Goal: Information Seeking & Learning: Check status

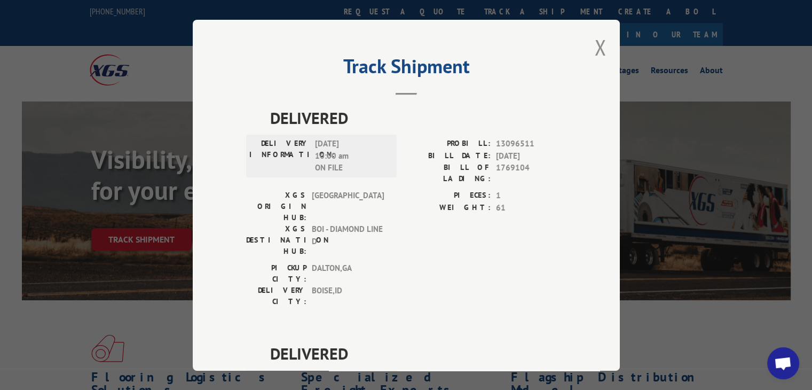
click at [595, 53] on button "Close modal" at bounding box center [601, 47] width 12 height 28
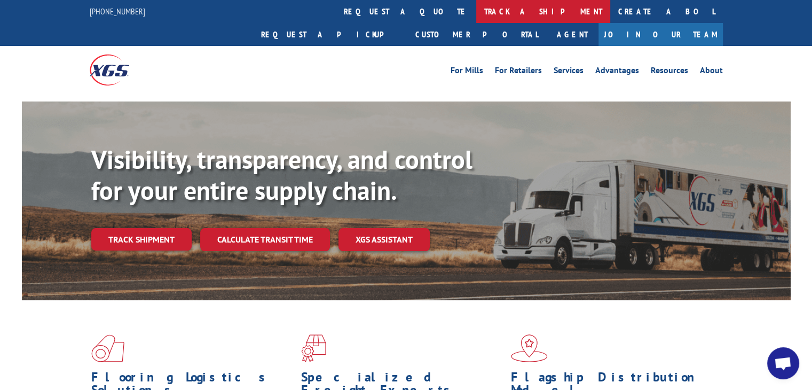
click at [476, 17] on link "track a shipment" at bounding box center [543, 11] width 134 height 23
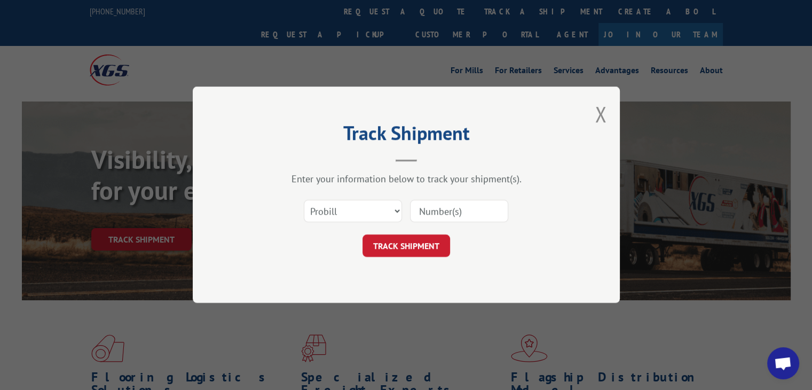
click at [344, 225] on div "Select category... Probill BOL PO" at bounding box center [406, 211] width 320 height 35
click at [343, 219] on select "Select category... Probill BOL PO" at bounding box center [353, 211] width 98 height 22
click at [341, 209] on select "Select category... Probill BOL PO" at bounding box center [353, 211] width 98 height 22
click at [329, 209] on select "Select category... Probill BOL PO" at bounding box center [353, 211] width 98 height 22
select select "po"
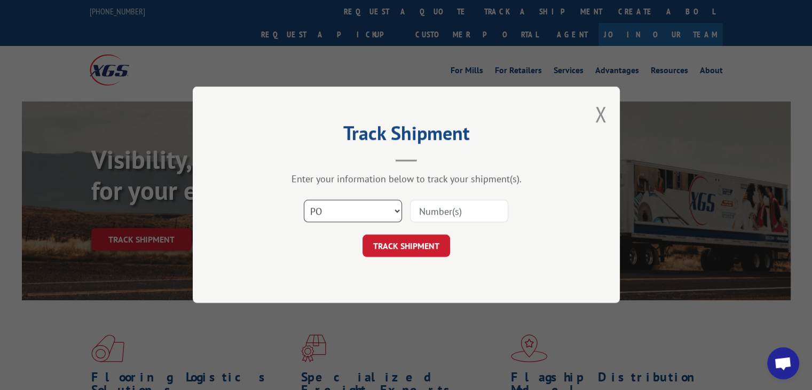
click at [304, 200] on select "Select category... Probill BOL PO" at bounding box center [353, 211] width 98 height 22
click at [442, 214] on input at bounding box center [459, 211] width 98 height 22
paste input "50539512"
click at [438, 207] on input "50539512" at bounding box center [459, 211] width 98 height 22
type input "50539512"
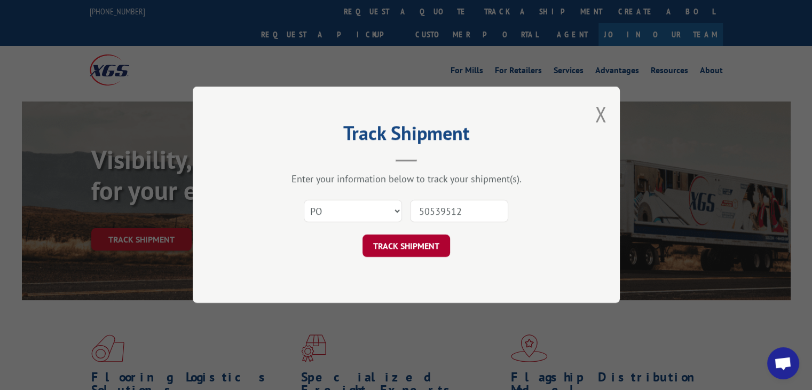
click at [444, 241] on button "TRACK SHIPMENT" at bounding box center [406, 246] width 88 height 22
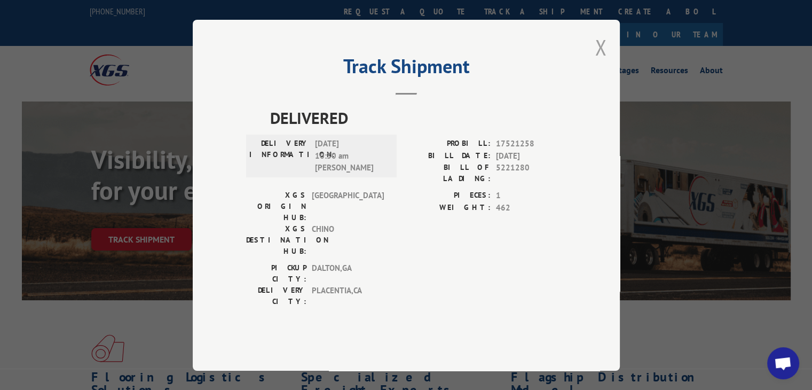
click at [601, 61] on button "Close modal" at bounding box center [601, 47] width 12 height 28
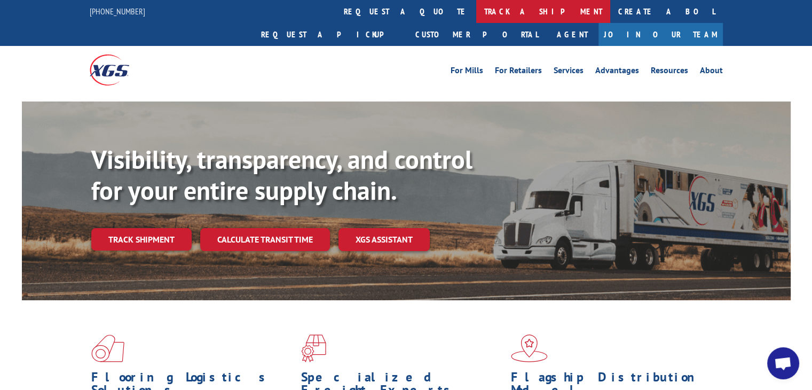
click at [476, 17] on link "track a shipment" at bounding box center [543, 11] width 134 height 23
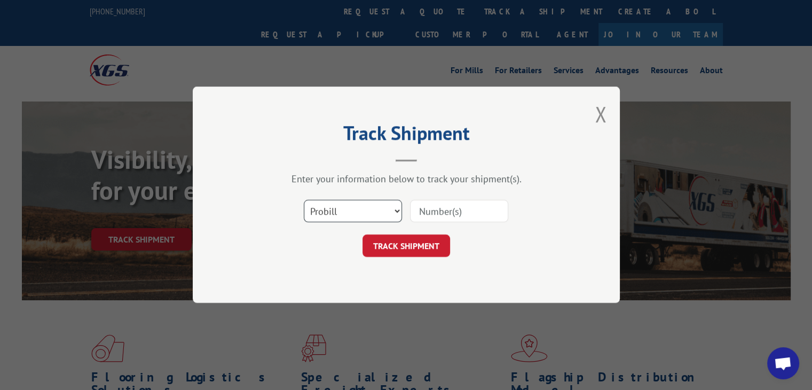
click at [359, 214] on select "Select category... Probill BOL PO" at bounding box center [353, 211] width 98 height 22
select select "po"
click at [304, 200] on select "Select category... Probill BOL PO" at bounding box center [353, 211] width 98 height 22
click at [446, 212] on input at bounding box center [459, 211] width 98 height 22
paste input "43502400"
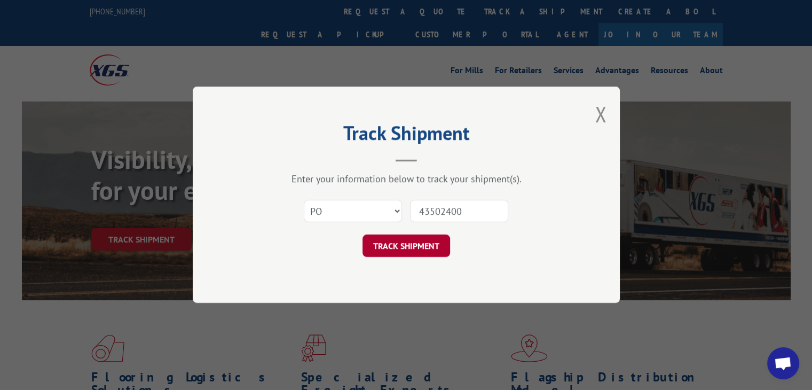
type input "43502400"
click at [410, 240] on button "TRACK SHIPMENT" at bounding box center [406, 246] width 88 height 22
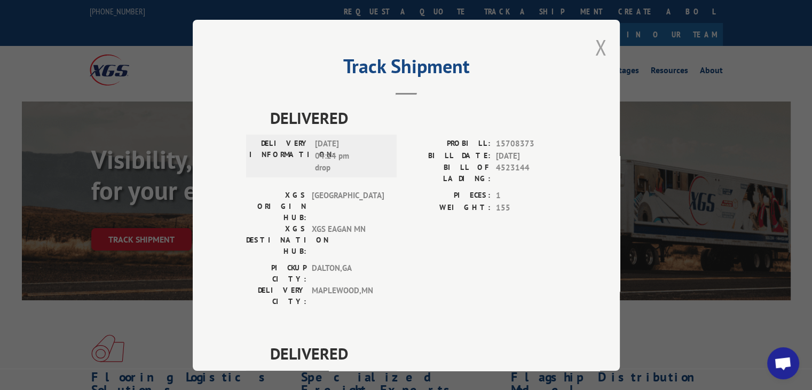
click at [595, 47] on button "Close modal" at bounding box center [601, 47] width 12 height 28
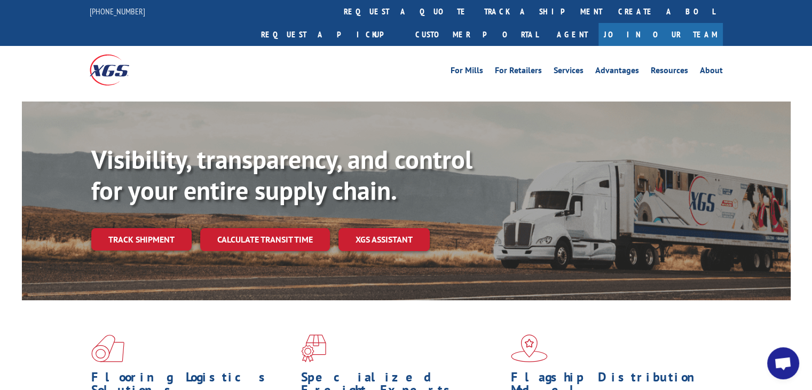
click at [476, 14] on link "track a shipment" at bounding box center [543, 11] width 134 height 23
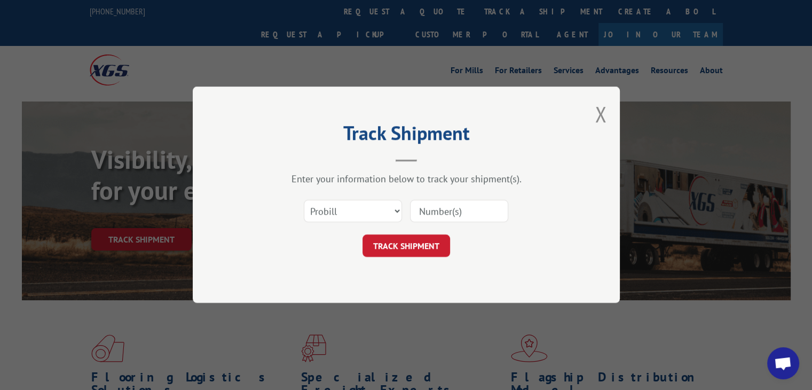
click at [342, 227] on div "Select category... Probill BOL PO" at bounding box center [406, 211] width 320 height 35
click at [343, 202] on select "Select category... Probill BOL PO" at bounding box center [353, 211] width 98 height 22
select select "po"
click at [304, 200] on select "Select category... Probill BOL PO" at bounding box center [353, 211] width 98 height 22
click at [431, 220] on input at bounding box center [459, 211] width 98 height 22
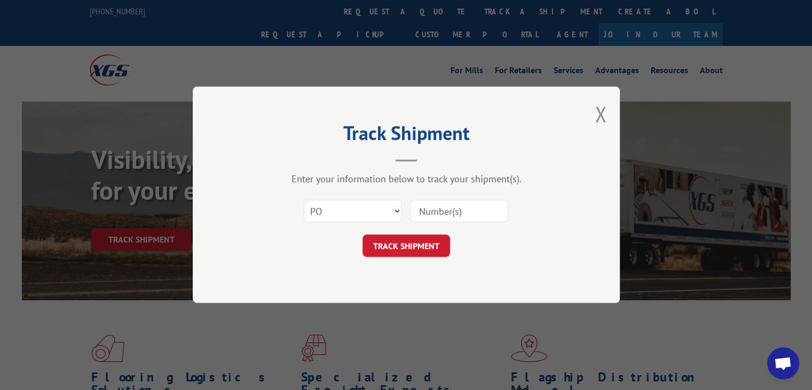
paste input "65532630"
click at [438, 207] on input "65532630" at bounding box center [459, 211] width 98 height 22
type input "65532630"
click at [433, 254] on button "TRACK SHIPMENT" at bounding box center [406, 246] width 88 height 22
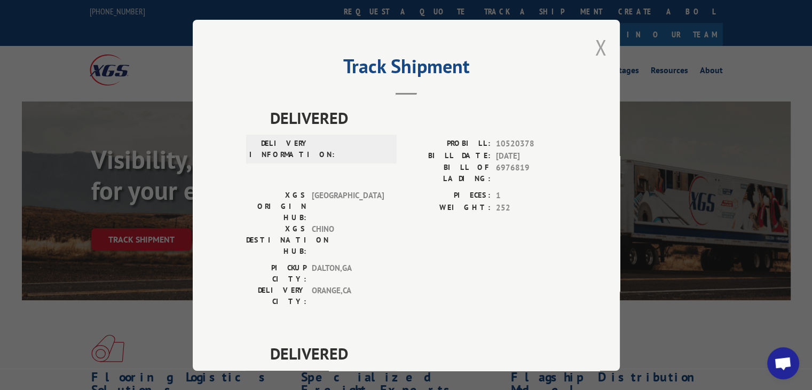
click at [596, 51] on button "Close modal" at bounding box center [601, 47] width 12 height 28
